Goal: Task Accomplishment & Management: Manage account settings

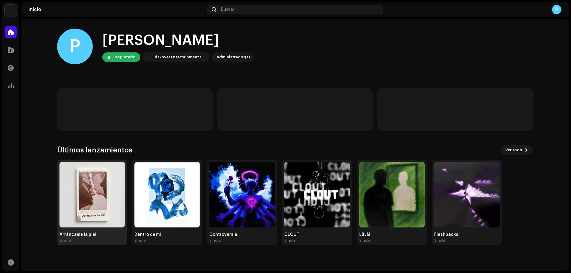
click at [90, 182] on img at bounding box center [91, 194] width 65 height 65
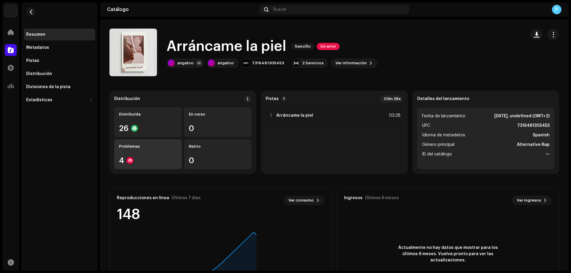
click at [150, 156] on div "Problemas 4" at bounding box center [147, 154] width 67 height 30
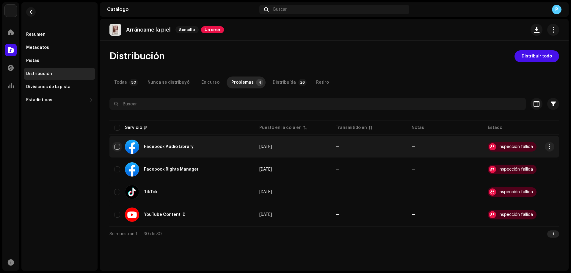
click at [117, 146] on input "checkbox" at bounding box center [117, 147] width 6 height 6
checkbox input "true"
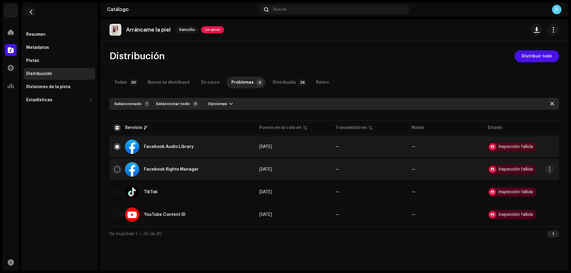
click at [114, 169] on input "Row Unselected" at bounding box center [117, 169] width 6 height 6
checkbox input "true"
click at [218, 103] on span "Opciones" at bounding box center [217, 104] width 19 height 12
click at [217, 118] on span "Distribuir" at bounding box center [213, 117] width 20 height 5
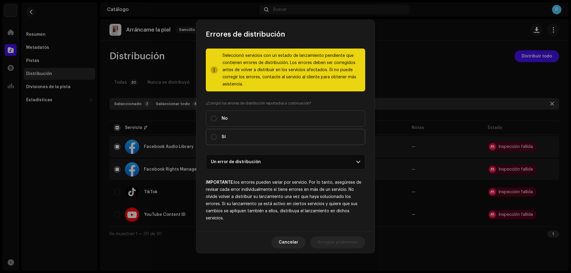
click at [239, 135] on label "Sí" at bounding box center [285, 137] width 159 height 16
click at [217, 135] on input "Sí" at bounding box center [214, 137] width 6 height 6
radio input "true"
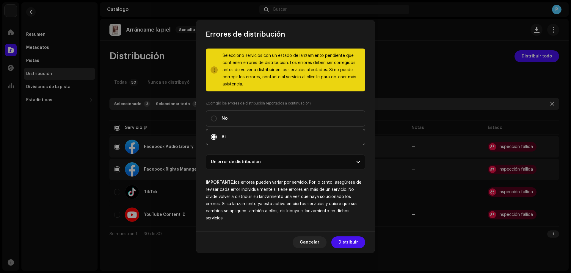
click at [345, 237] on span "Distribuir" at bounding box center [348, 242] width 20 height 12
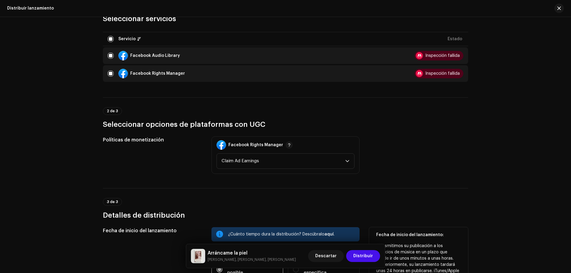
scroll to position [119, 0]
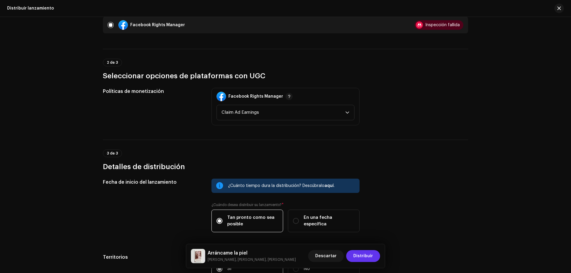
click at [364, 256] on span "Distribuir" at bounding box center [363, 256] width 20 height 12
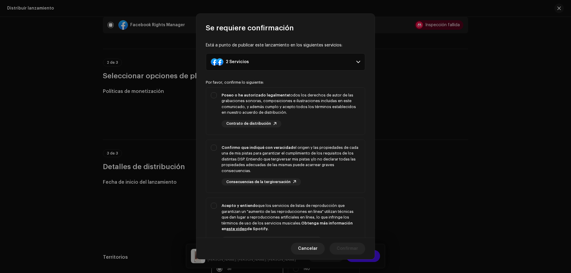
click at [264, 81] on div "Por favor, confirme lo siguiente:" at bounding box center [285, 82] width 159 height 5
click at [273, 110] on div "Poseo o he autorizado legalmente todos los derechos de autor de las grabaciones…" at bounding box center [290, 103] width 138 height 23
checkbox input "true"
click at [290, 151] on div "Confirmo que indiqué con veracidad el origen y las propiedades de cada una de m…" at bounding box center [290, 158] width 138 height 29
checkbox input "true"
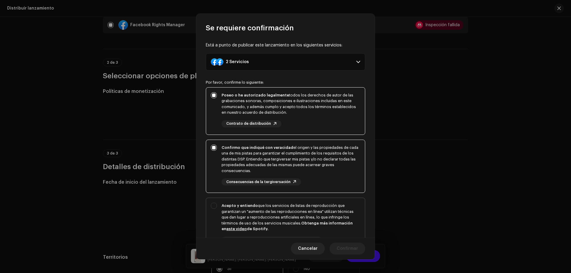
click at [289, 199] on div "Acepto y entiendo que los servicios de listas de reproducción que garantizan un…" at bounding box center [285, 228] width 159 height 60
checkbox input "true"
click at [351, 245] on span "Confirmar" at bounding box center [346, 248] width 21 height 12
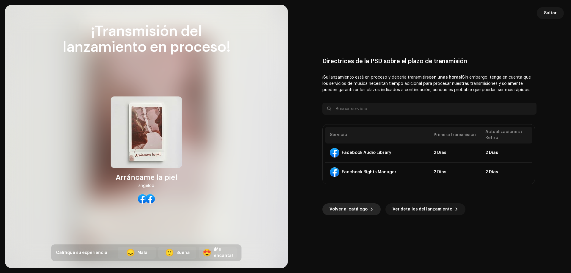
click at [364, 210] on span "Volver al catálogo" at bounding box center [348, 209] width 38 height 12
